Goal: Information Seeking & Learning: Learn about a topic

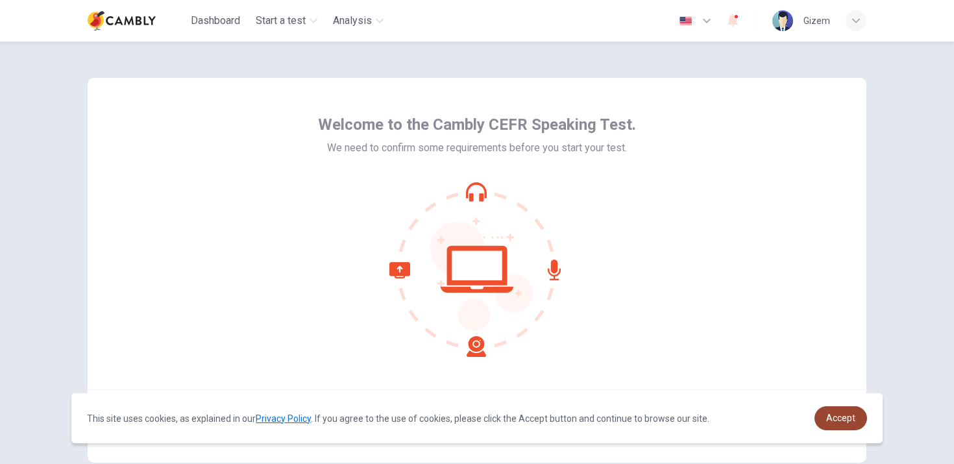
click at [835, 421] on span "Accept" at bounding box center [840, 418] width 29 height 10
click at [849, 420] on span "Accept" at bounding box center [840, 418] width 29 height 10
click at [840, 417] on span "Accept" at bounding box center [840, 418] width 29 height 10
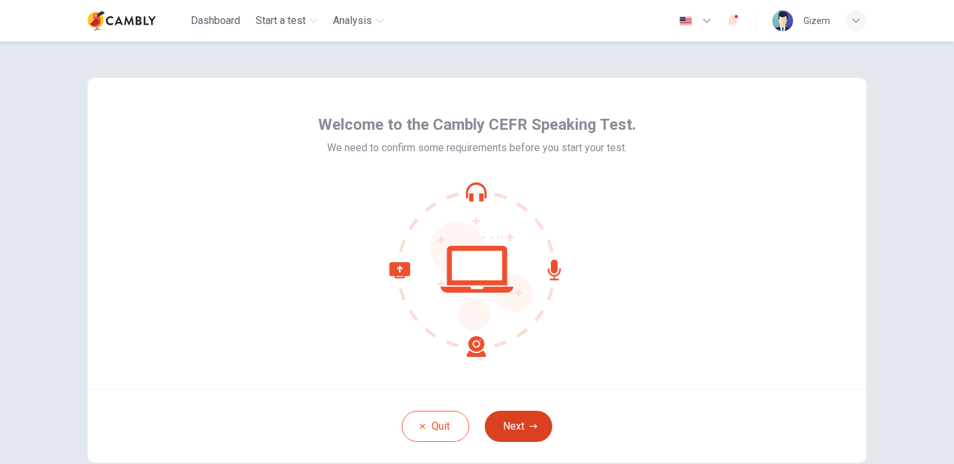
click at [513, 426] on button "Next" at bounding box center [519, 426] width 68 height 31
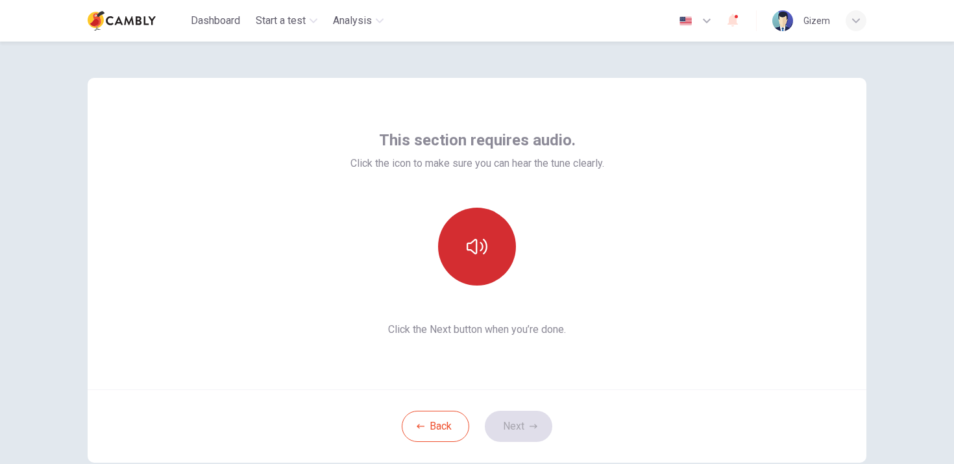
click at [486, 253] on button "button" at bounding box center [477, 247] width 78 height 78
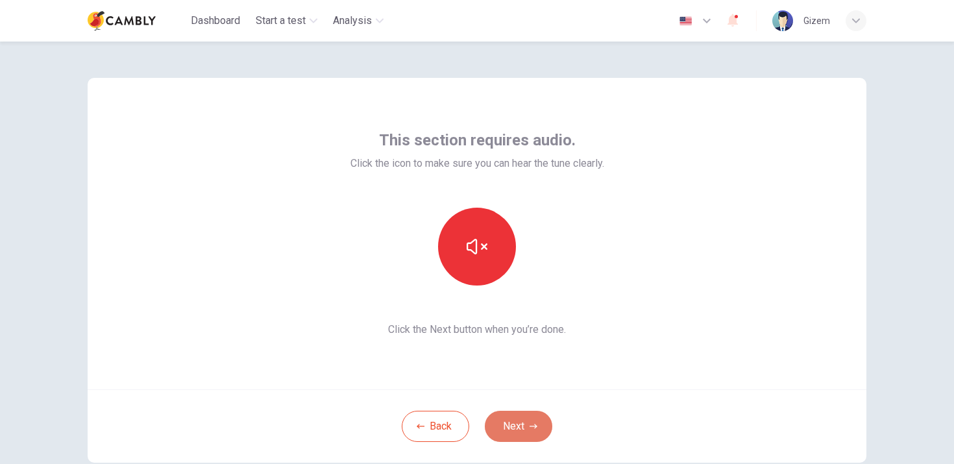
click at [511, 425] on button "Next" at bounding box center [519, 426] width 68 height 31
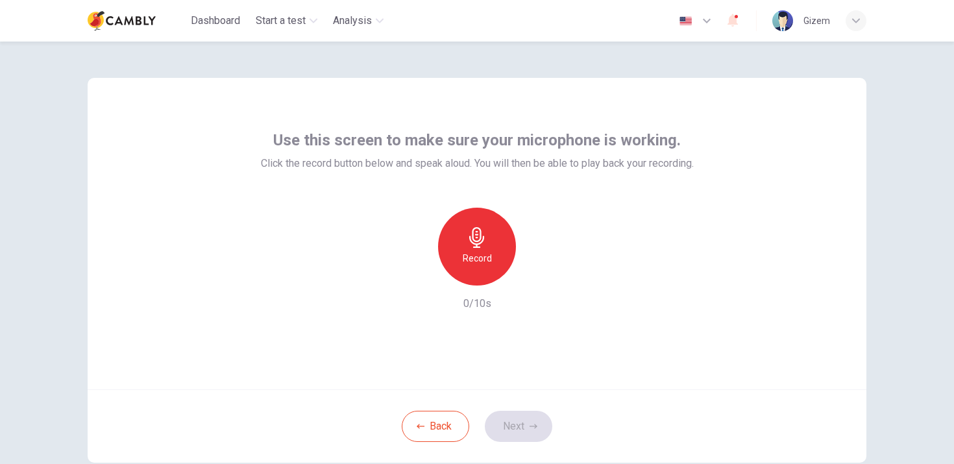
click at [465, 271] on div "Record" at bounding box center [477, 247] width 78 height 78
click at [465, 271] on div "Stop" at bounding box center [477, 247] width 78 height 78
click at [535, 277] on icon "button" at bounding box center [536, 275] width 13 height 13
click at [534, 277] on icon "button" at bounding box center [536, 275] width 13 height 13
click at [417, 272] on icon "button" at bounding box center [417, 275] width 8 height 8
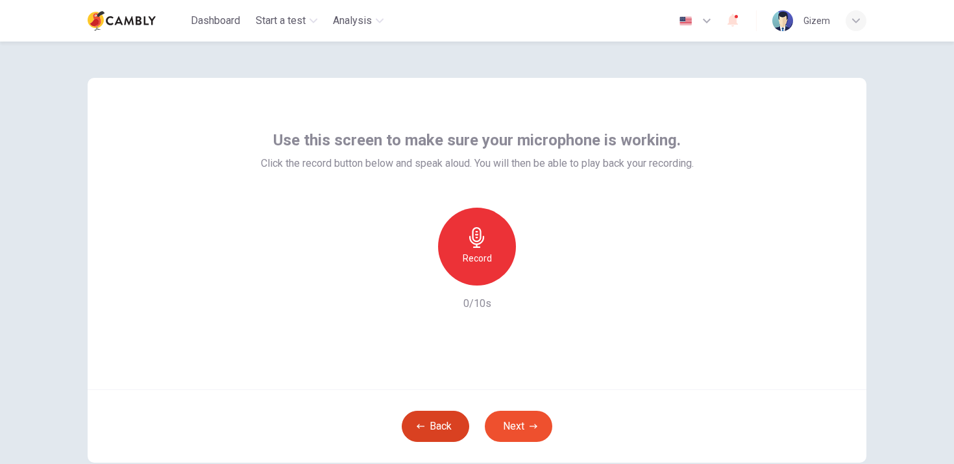
click at [443, 425] on button "Back" at bounding box center [436, 426] width 68 height 31
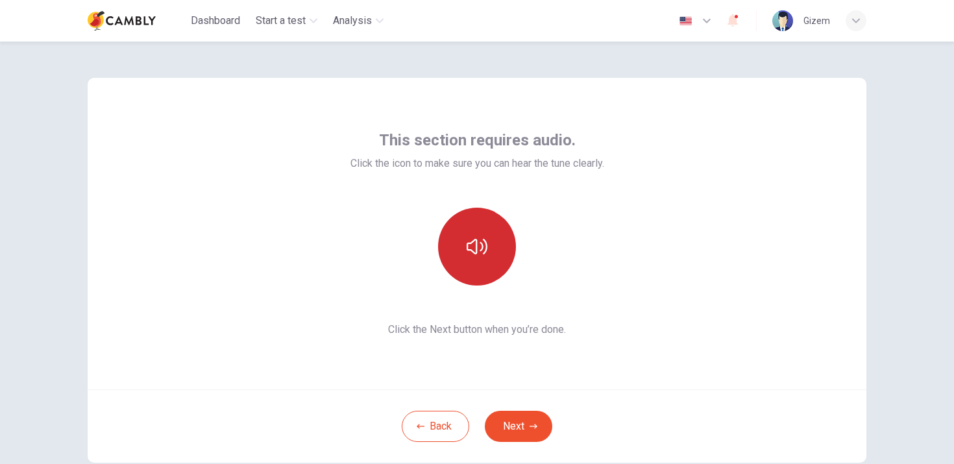
click at [467, 249] on icon "button" at bounding box center [477, 246] width 21 height 21
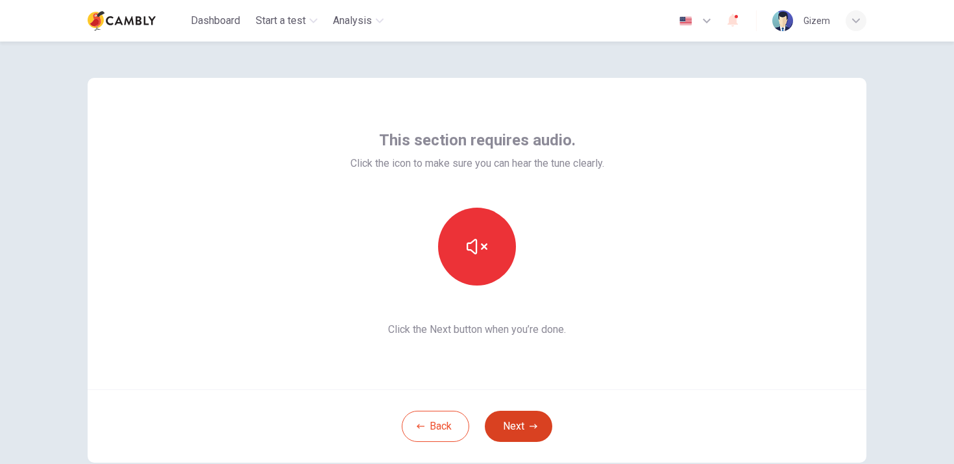
click at [522, 425] on button "Next" at bounding box center [519, 426] width 68 height 31
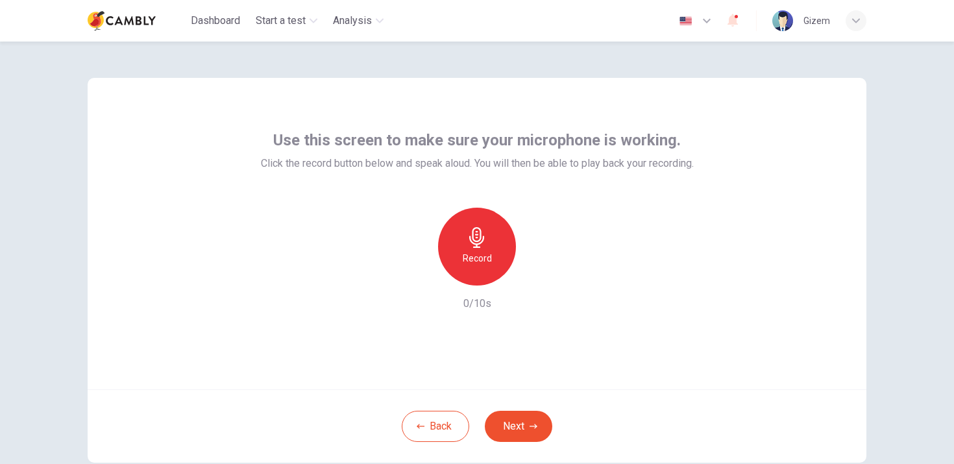
click at [471, 246] on icon "button" at bounding box center [477, 237] width 21 height 21
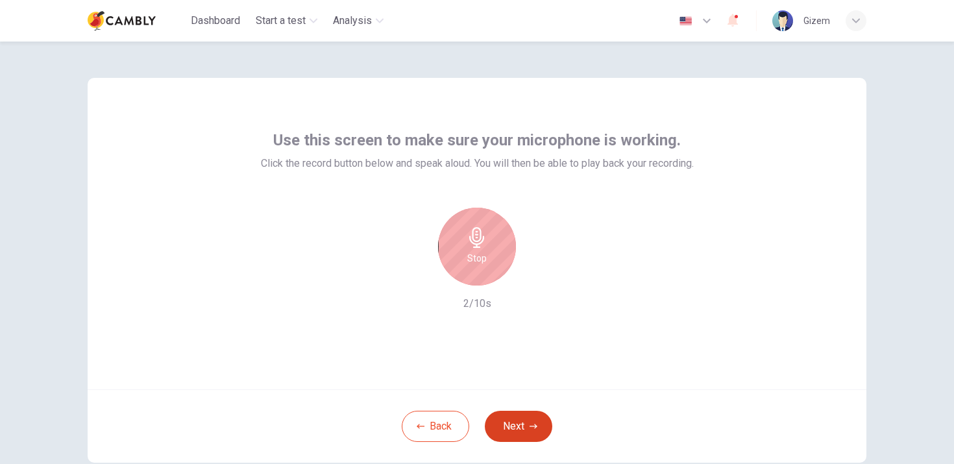
click at [500, 428] on button "Next" at bounding box center [519, 426] width 68 height 31
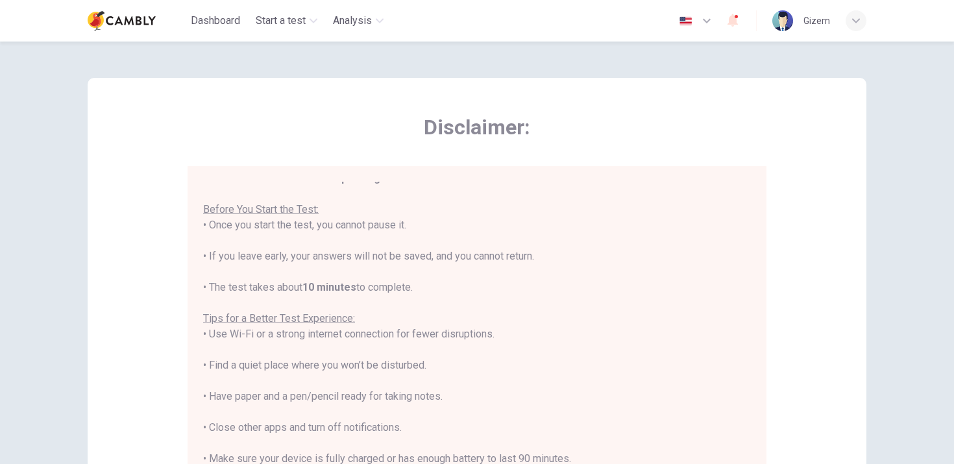
scroll to position [15, 0]
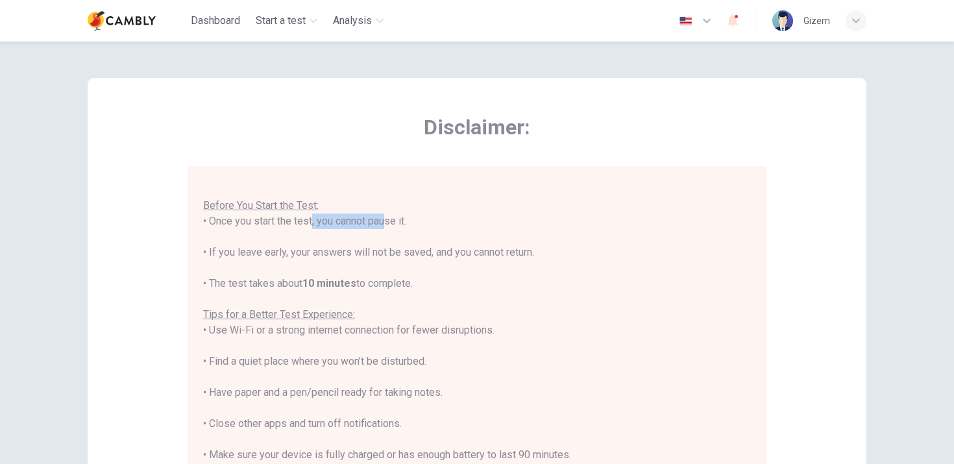
drag, startPoint x: 299, startPoint y: 215, endPoint x: 376, endPoint y: 226, distance: 77.9
click at [376, 226] on div "You are about to start a CEFR Speaking Test . Before You Start the Test: • Once…" at bounding box center [477, 346] width 548 height 358
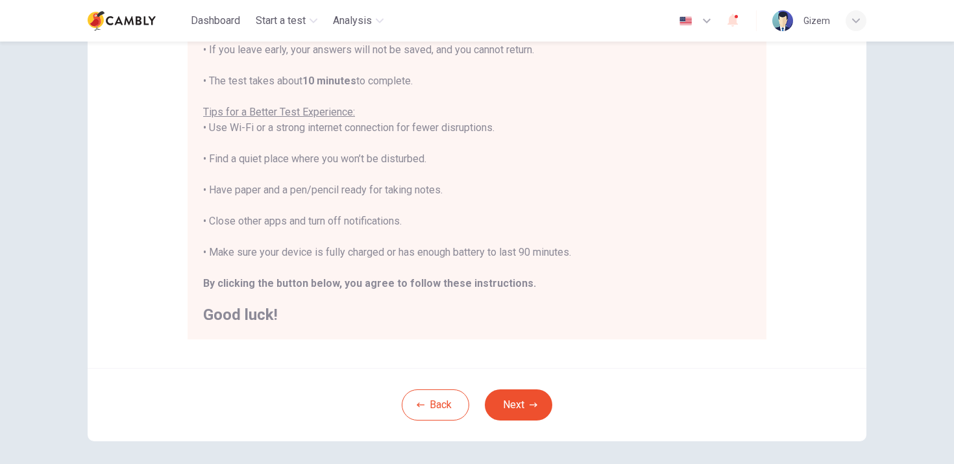
scroll to position [258, 0]
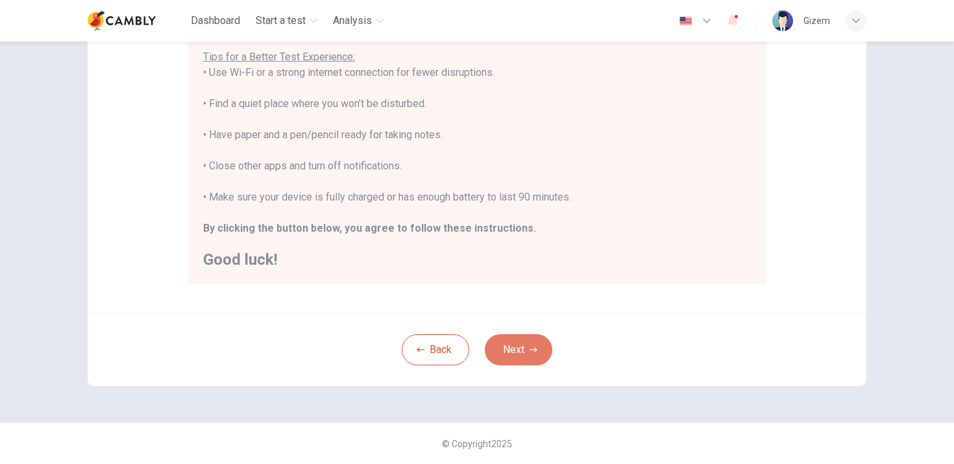
click at [516, 349] on button "Next" at bounding box center [519, 349] width 68 height 31
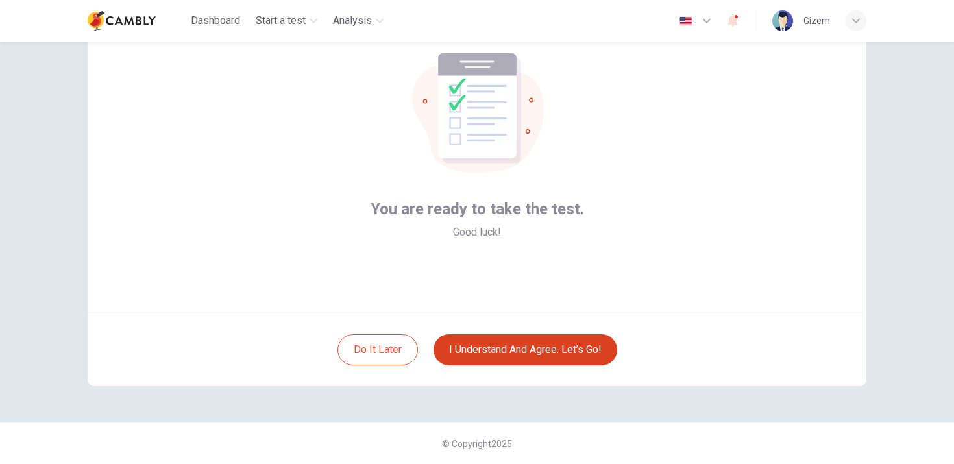
scroll to position [77, 0]
click at [482, 350] on button "I understand and agree. Let’s go!" at bounding box center [526, 349] width 184 height 31
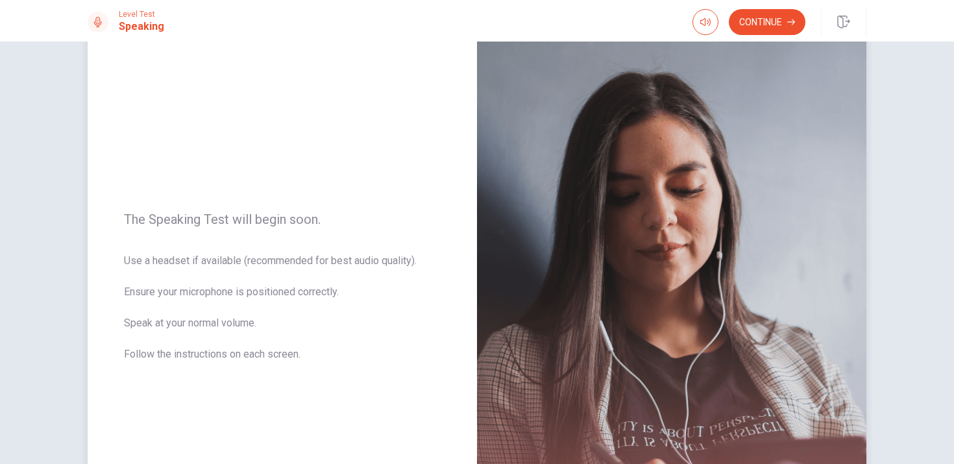
scroll to position [53, 0]
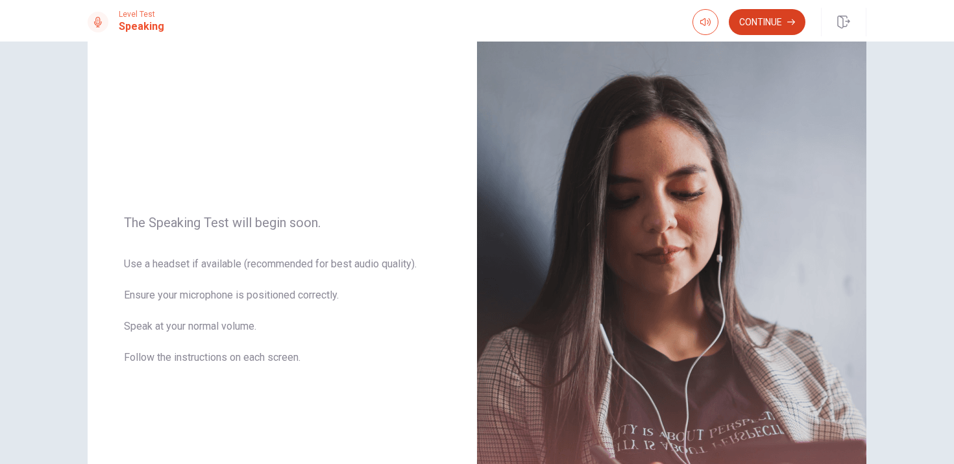
click at [768, 25] on button "Continue" at bounding box center [767, 22] width 77 height 26
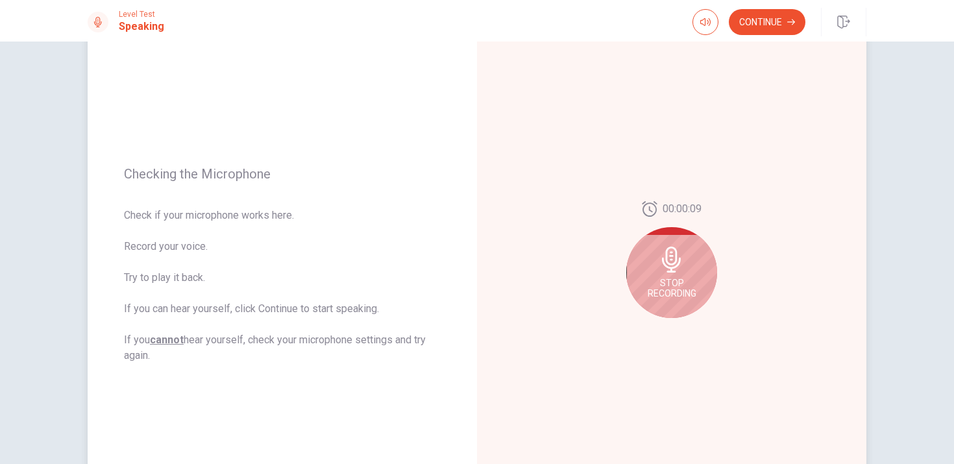
scroll to position [92, 0]
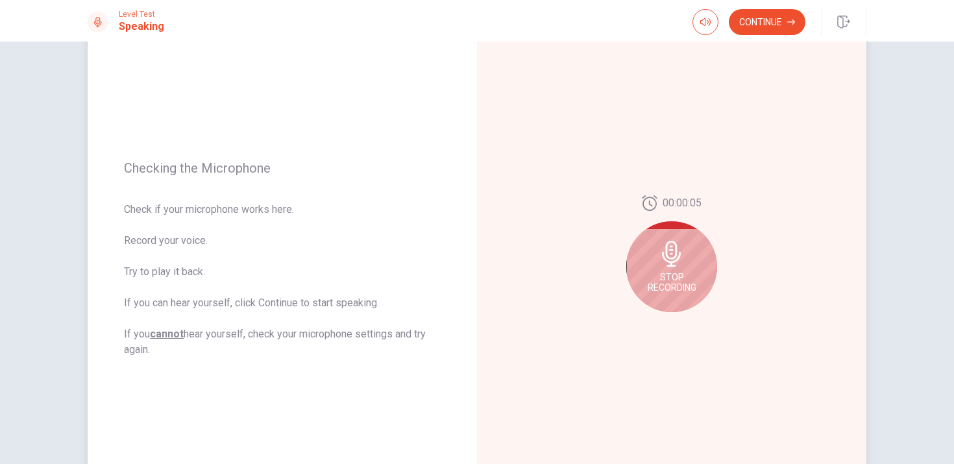
click at [666, 269] on div "Stop Recording" at bounding box center [671, 266] width 91 height 91
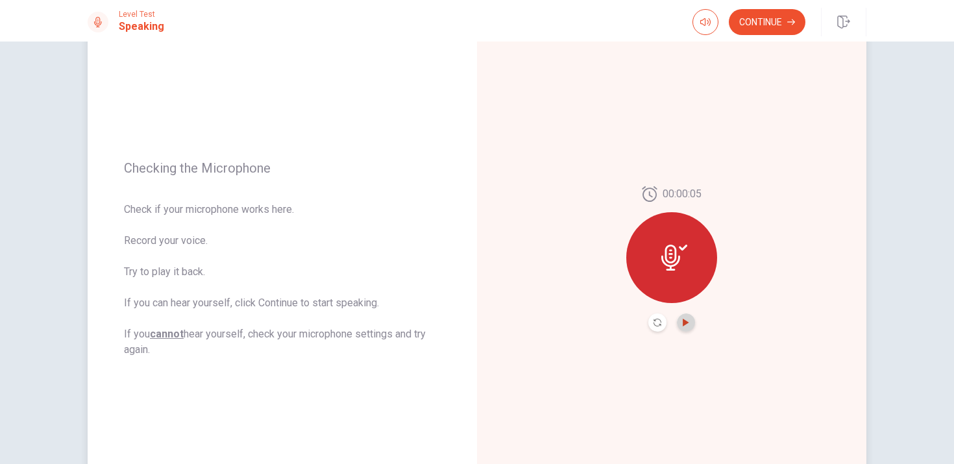
click at [683, 325] on icon "Play Audio" at bounding box center [686, 323] width 6 height 8
click at [758, 25] on button "Continue" at bounding box center [767, 22] width 77 height 26
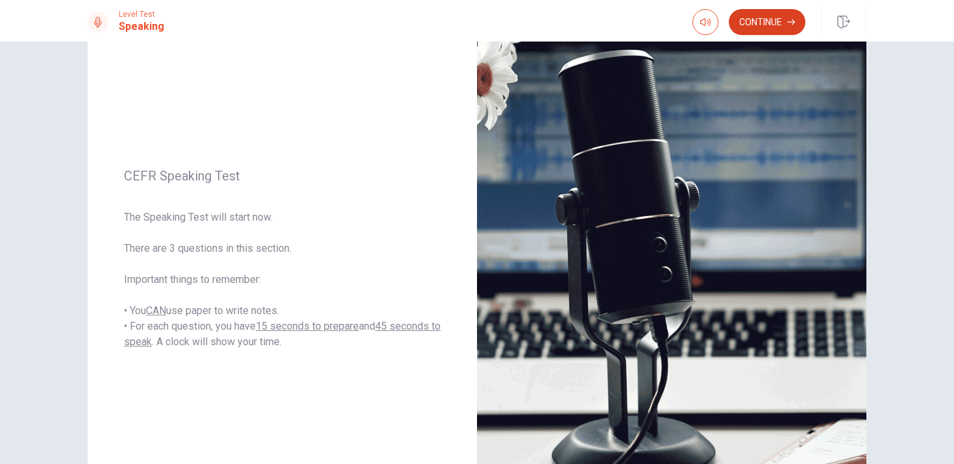
click at [758, 19] on button "Continue" at bounding box center [767, 22] width 77 height 26
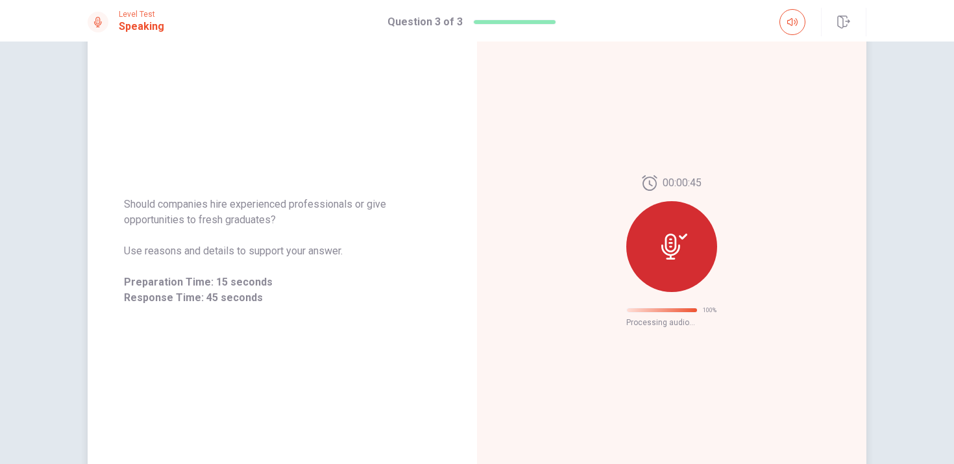
scroll to position [8, 0]
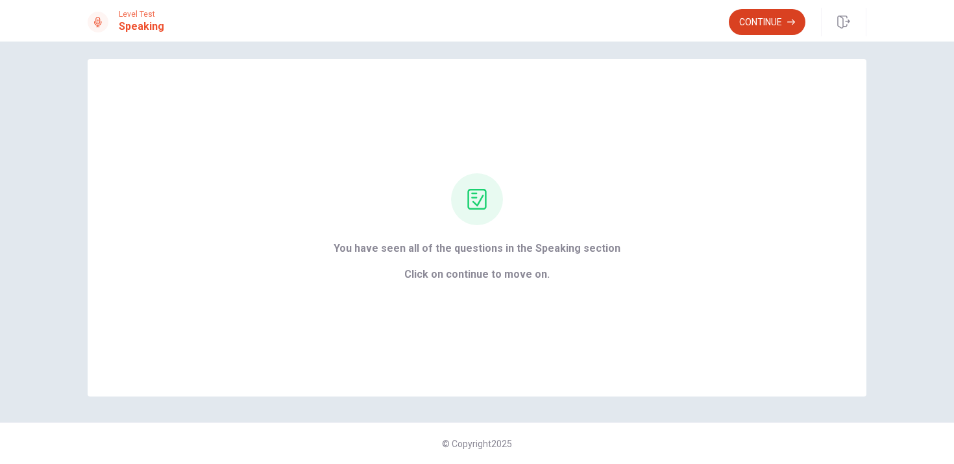
click at [763, 17] on button "Continue" at bounding box center [767, 22] width 77 height 26
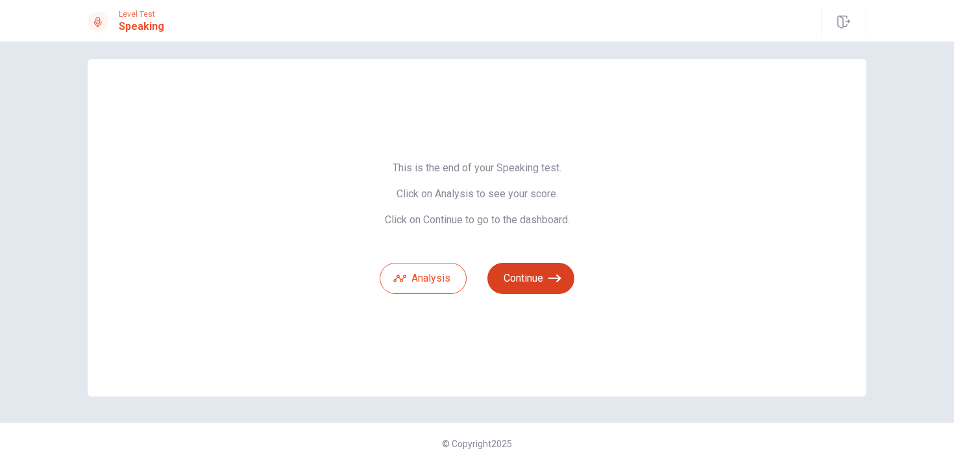
click at [529, 273] on button "Continue" at bounding box center [530, 278] width 87 height 31
